Goal: Navigation & Orientation: Go to known website

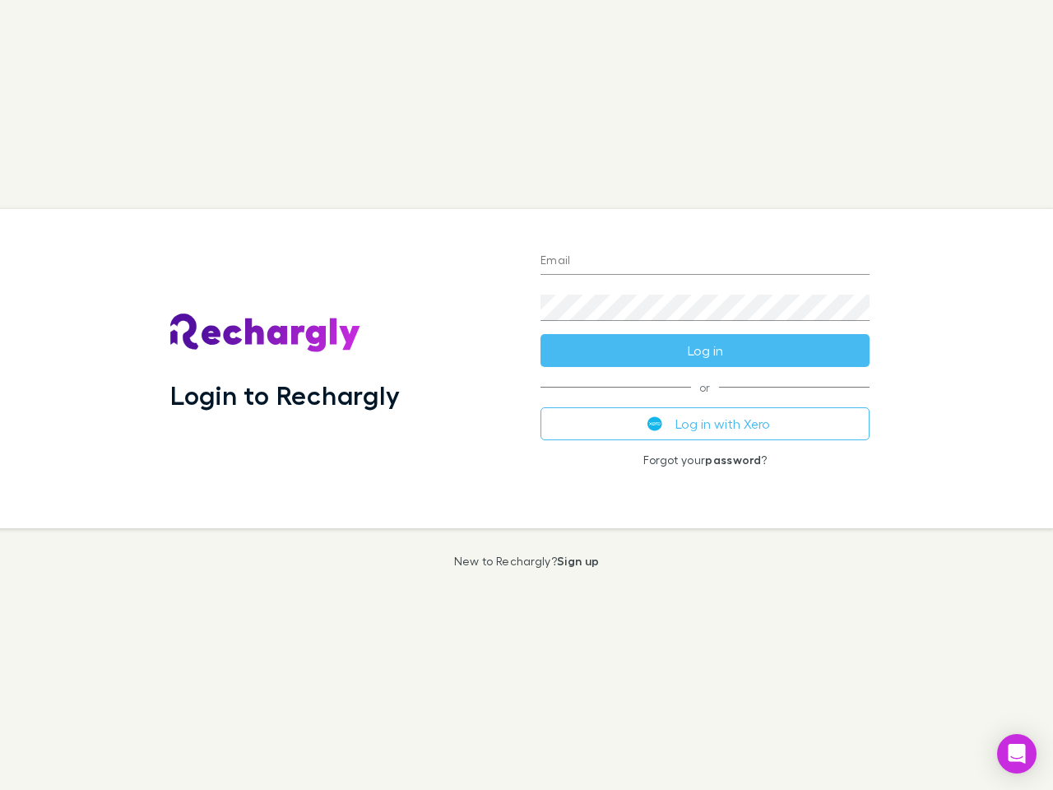
click at [527, 395] on div "Login to Rechargly" at bounding box center [342, 368] width 370 height 319
click at [705, 262] on input "Email" at bounding box center [705, 261] width 329 height 26
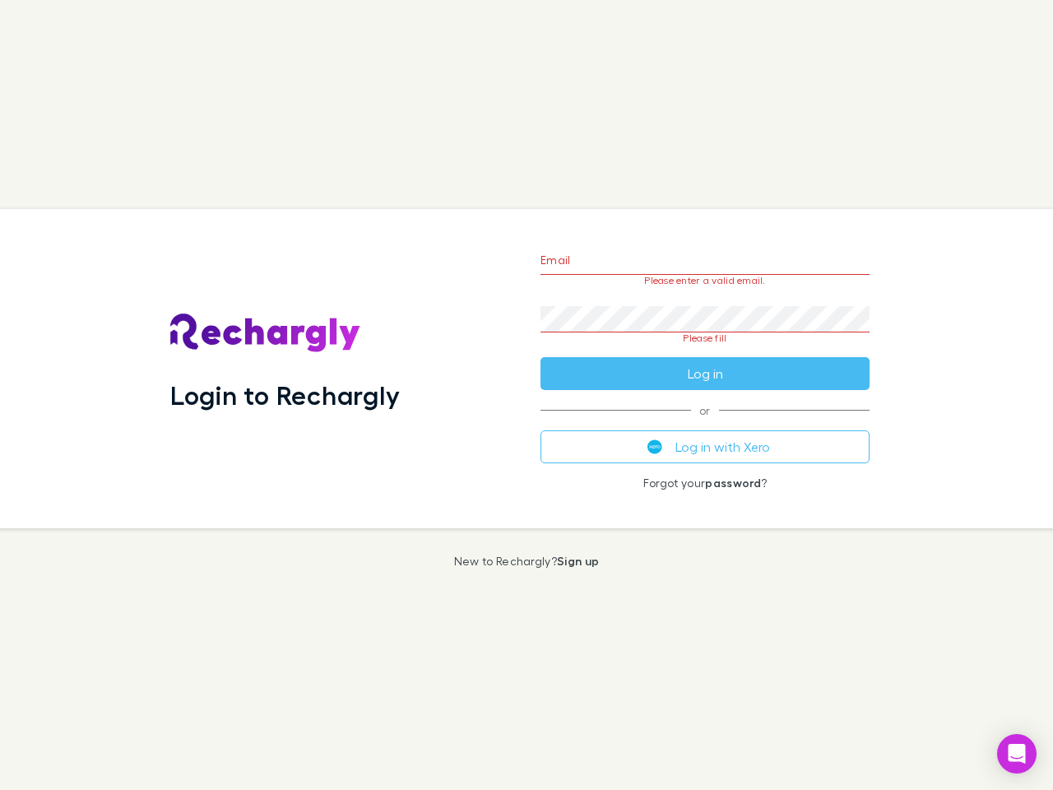
click at [705, 351] on form "Email Please enter a valid email. Password Please fill Log in" at bounding box center [705, 312] width 329 height 155
click at [705, 424] on div "Email Please enter a valid email. Password Please fill Log in or Log in with Xe…" at bounding box center [704, 368] width 355 height 319
click at [1017, 754] on icon "Open Intercom Messenger" at bounding box center [1017, 754] width 17 height 20
